Goal: Task Accomplishment & Management: Manage account settings

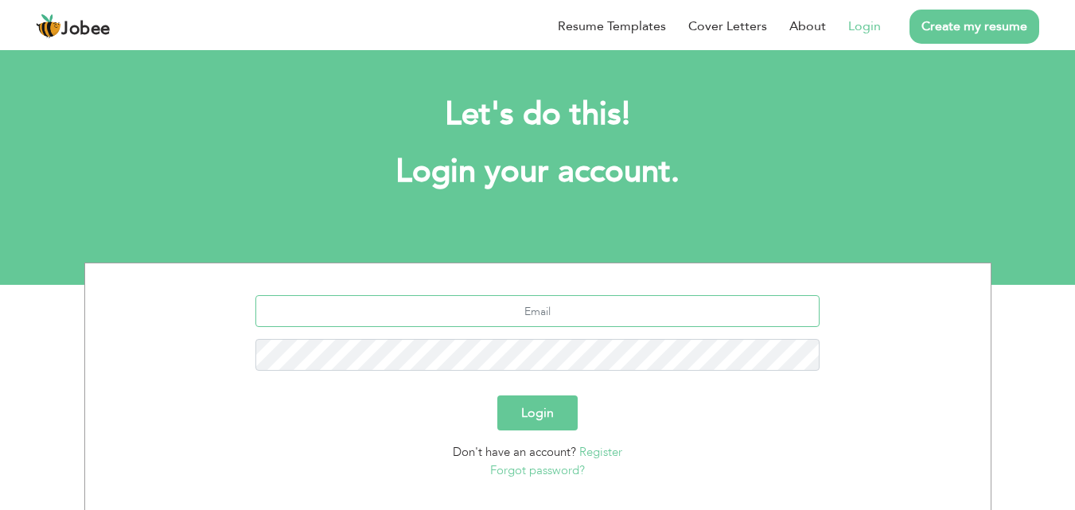
click at [552, 315] on input "text" at bounding box center [537, 311] width 564 height 32
type input "[EMAIL_ADDRESS][DOMAIN_NAME]"
click at [554, 412] on button "Login" at bounding box center [537, 412] width 80 height 35
